Goal: Transaction & Acquisition: Obtain resource

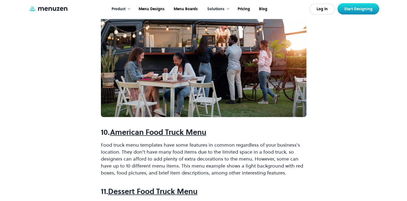
scroll to position [1258, 0]
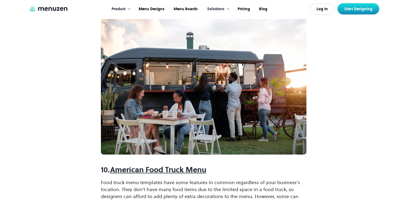
click at [149, 169] on strong "American Food Truck Menu" at bounding box center [158, 169] width 96 height 10
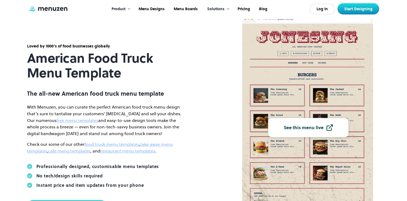
scroll to position [107, 0]
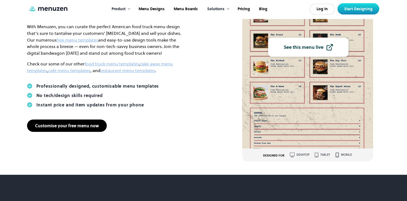
click at [83, 126] on div "Customise your free menu now" at bounding box center [67, 125] width 64 height 4
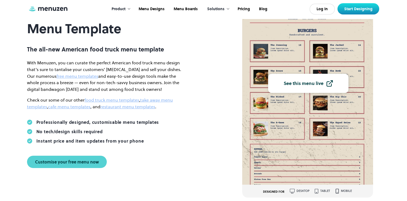
scroll to position [80, 0]
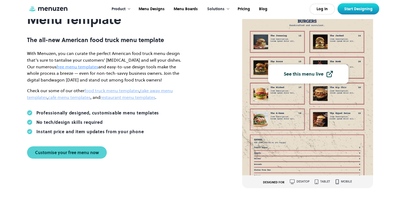
click at [62, 68] on link "free menu templates" at bounding box center [77, 67] width 42 height 6
click at [392, 76] on div "See this menu live DESIGNED FOR desktop tablet mobile" at bounding box center [319, 74] width 154 height 228
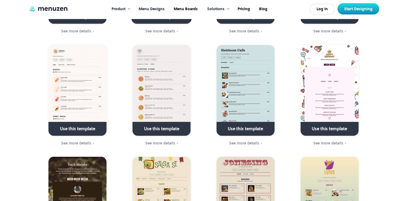
scroll to position [1553, 0]
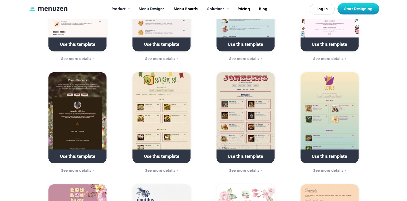
click at [248, 72] on img at bounding box center [246, 117] width 58 height 91
